Goal: Check status

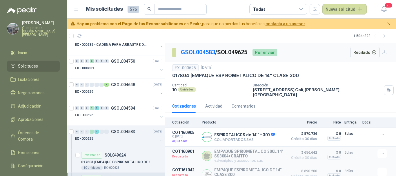
scroll to position [464, 0]
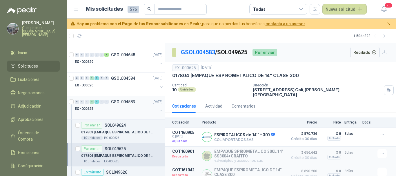
click at [115, 109] on div "EX -000625" at bounding box center [116, 108] width 83 height 7
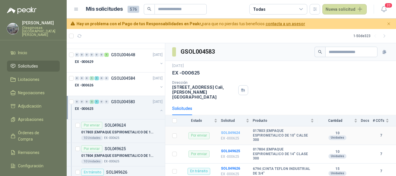
click at [232, 131] on b "SOL049624" at bounding box center [230, 133] width 19 height 4
